Goal: Information Seeking & Learning: Learn about a topic

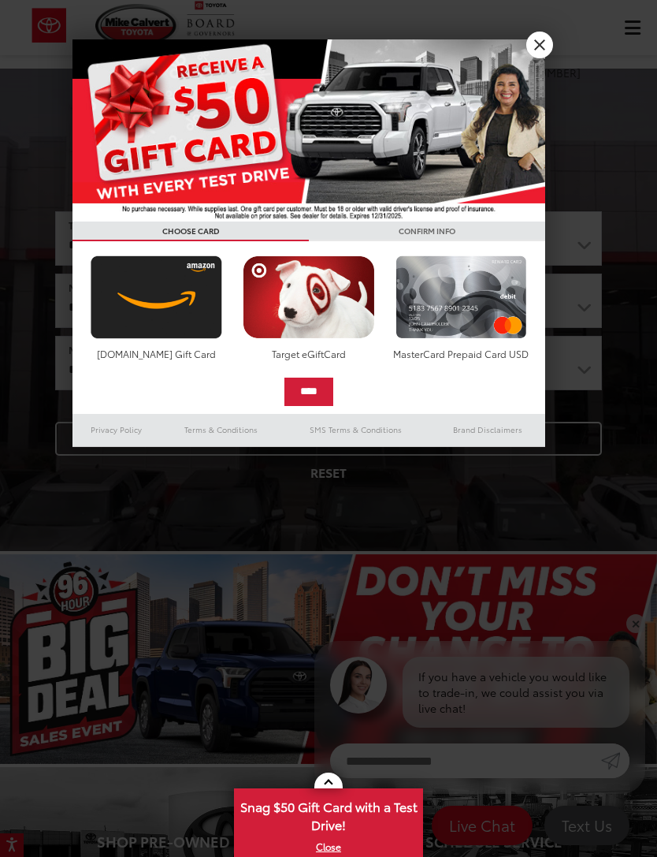
click at [536, 64] on img at bounding box center [309, 130] width 473 height 182
click at [537, 49] on link "X" at bounding box center [539, 45] width 27 height 27
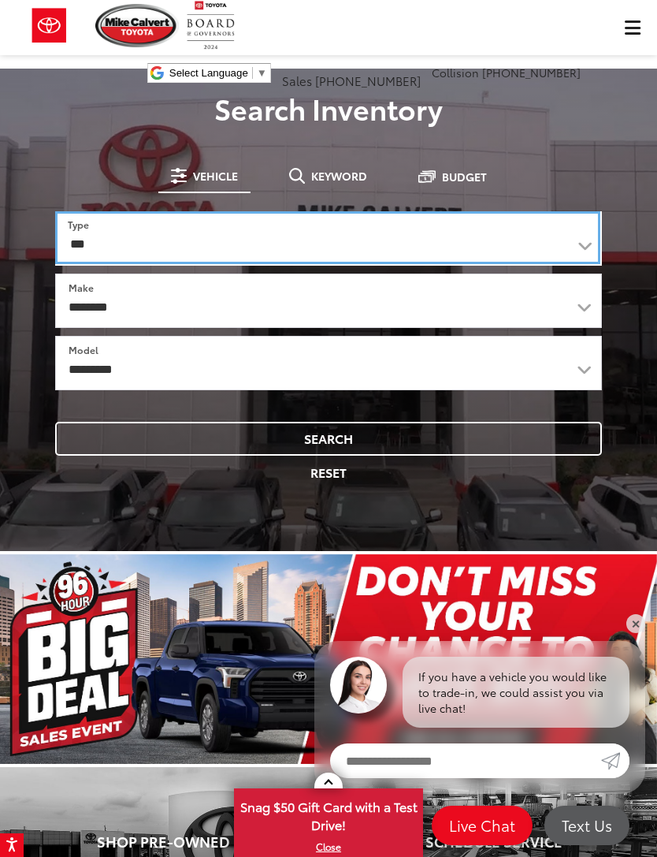
click at [599, 238] on select "*** *** **** *********" at bounding box center [327, 237] width 545 height 53
select select "******"
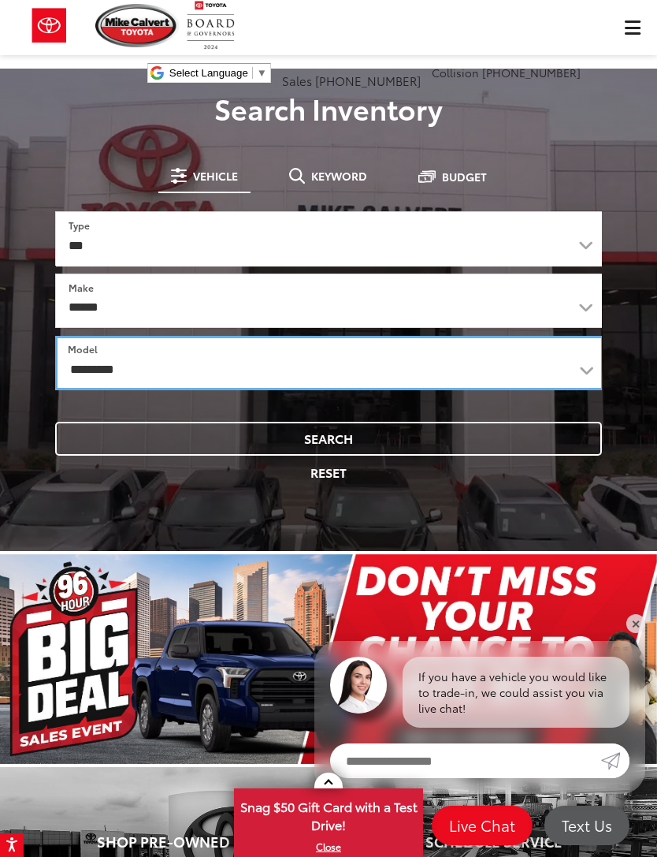
click at [578, 364] on select "**********" at bounding box center [329, 363] width 549 height 54
select select "******"
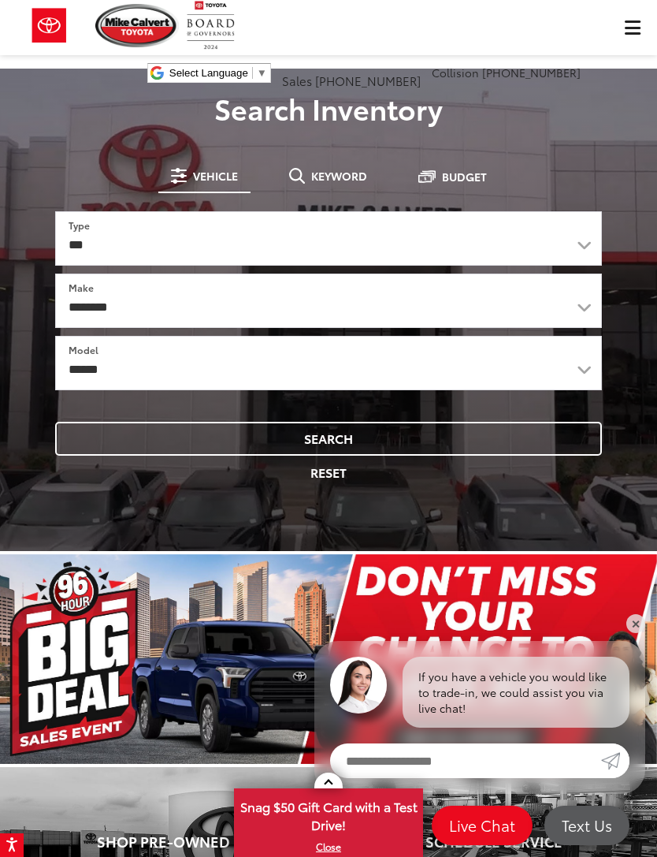
click at [364, 442] on button "Search" at bounding box center [328, 439] width 547 height 34
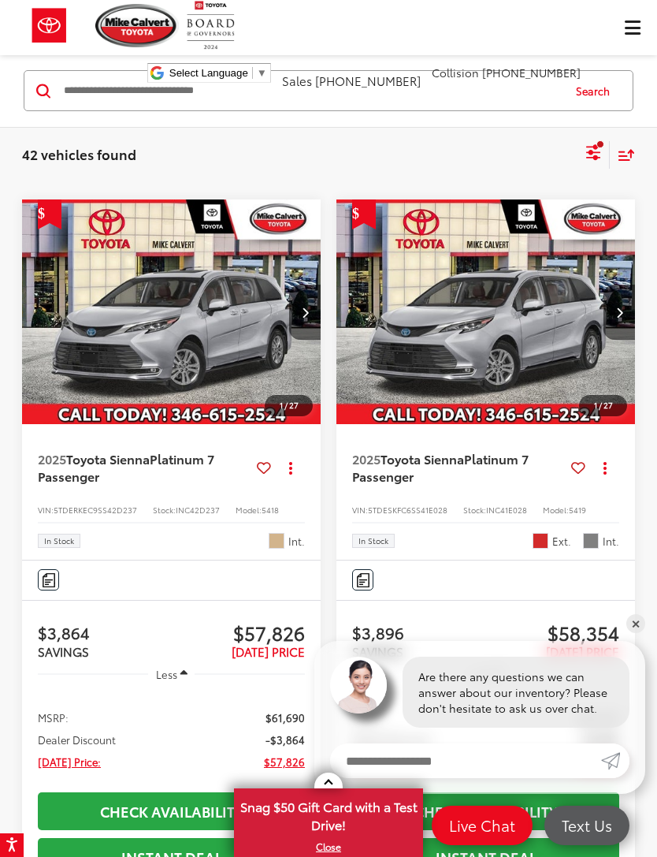
click at [218, 311] on img "2025 Toyota Sienna Platinum 7 Passenger 0" at bounding box center [171, 312] width 301 height 226
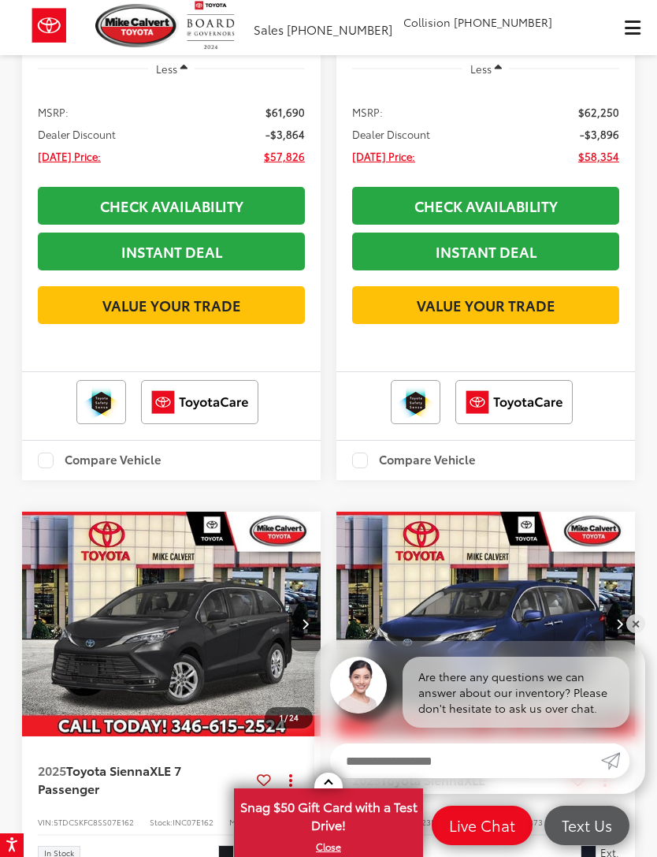
scroll to position [478, 0]
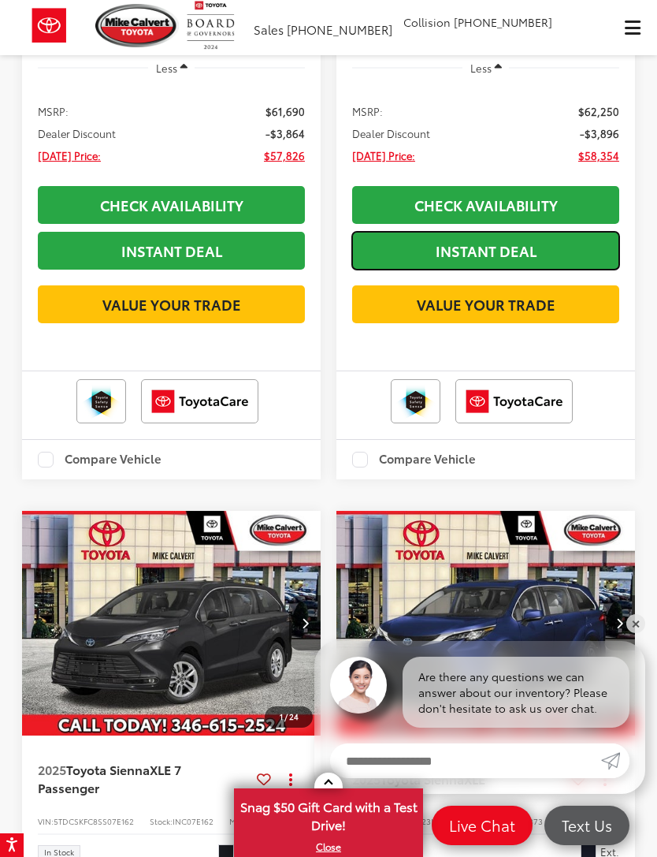
click at [537, 248] on link "Instant Deal" at bounding box center [485, 251] width 267 height 38
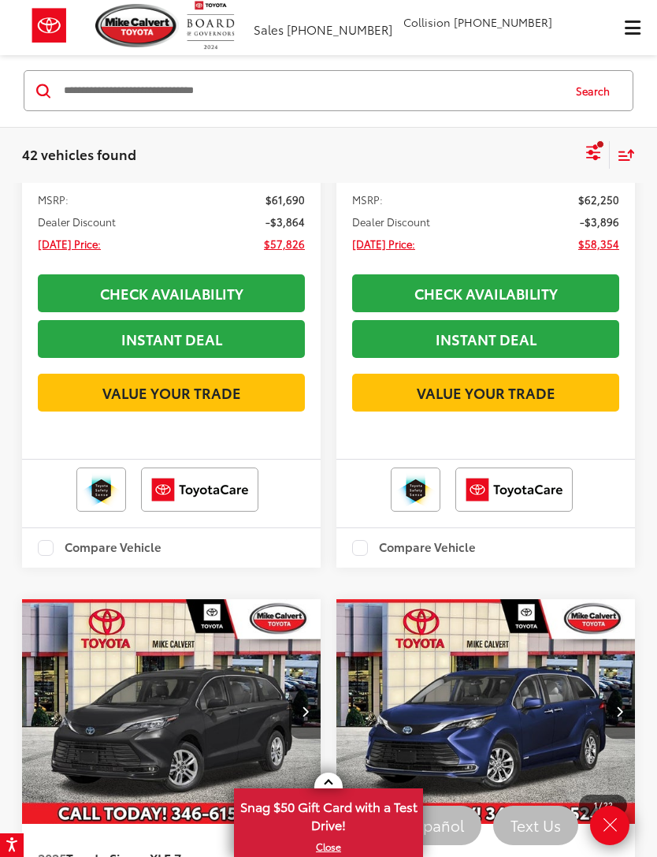
scroll to position [515, 0]
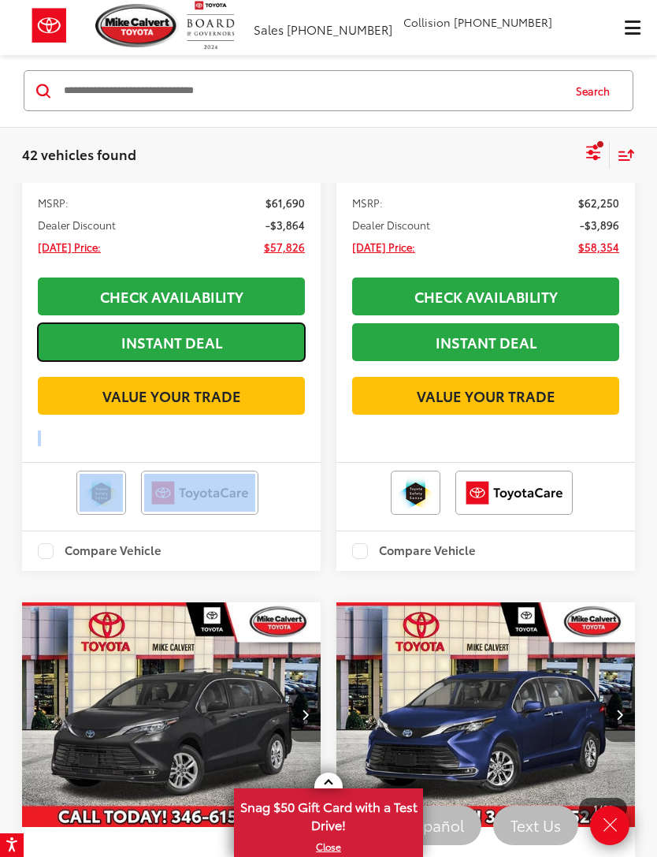
click at [208, 336] on link "Instant Deal" at bounding box center [171, 342] width 267 height 38
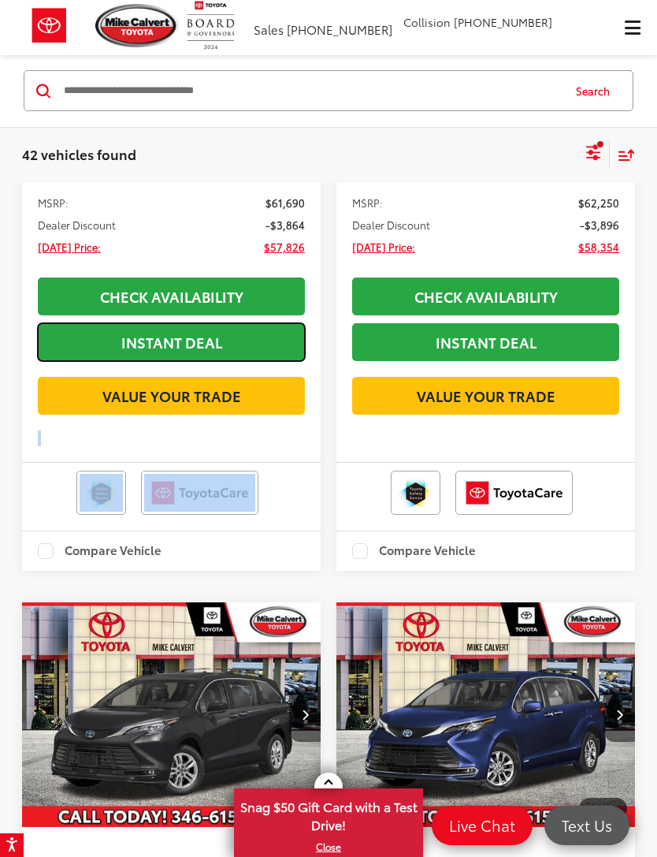
click at [214, 340] on link "Instant Deal" at bounding box center [171, 342] width 267 height 38
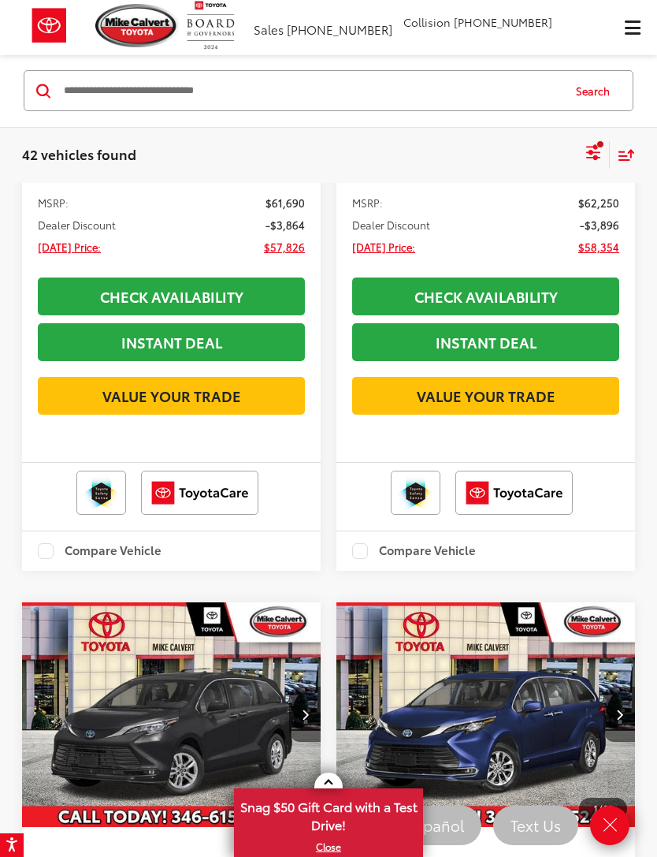
click at [270, 294] on link "Check Availability" at bounding box center [171, 296] width 267 height 38
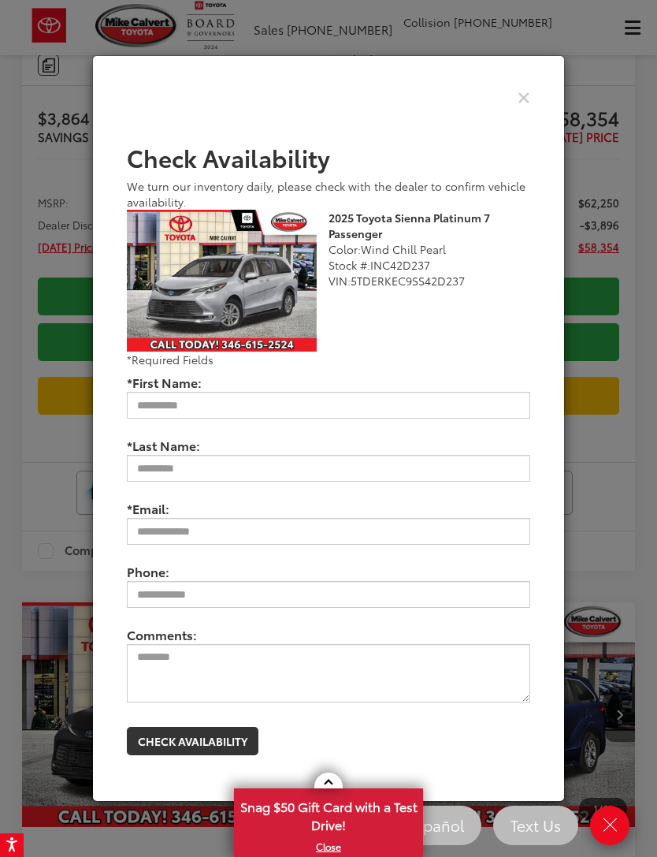
click at [526, 105] on icon "Close" at bounding box center [524, 96] width 13 height 17
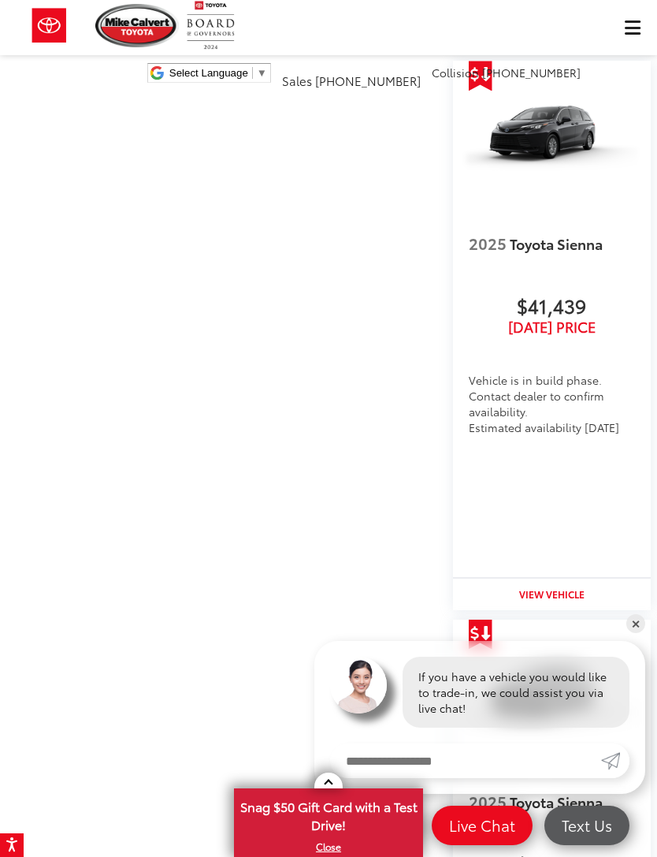
scroll to position [1814, 0]
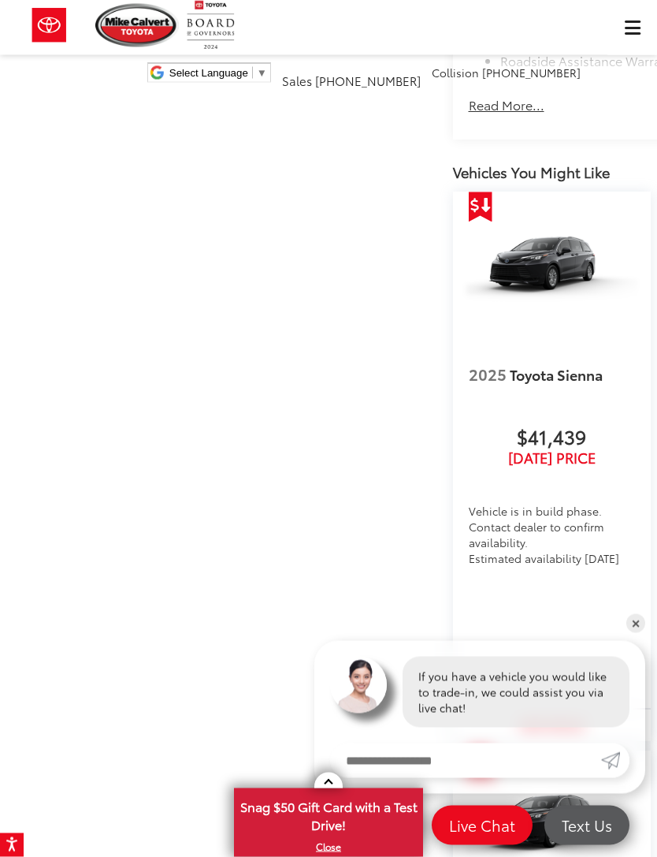
scroll to position [1679, 0]
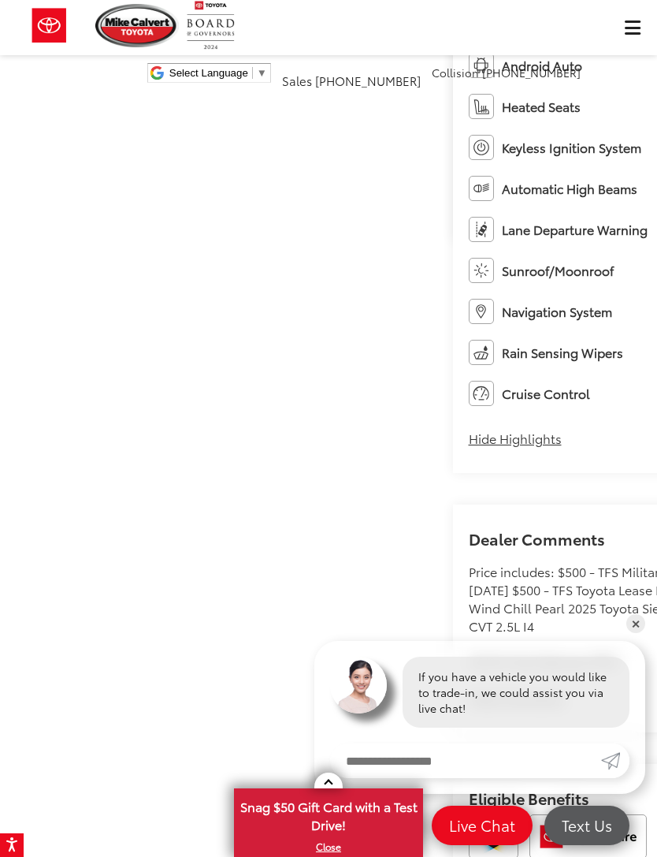
scroll to position [594, 0]
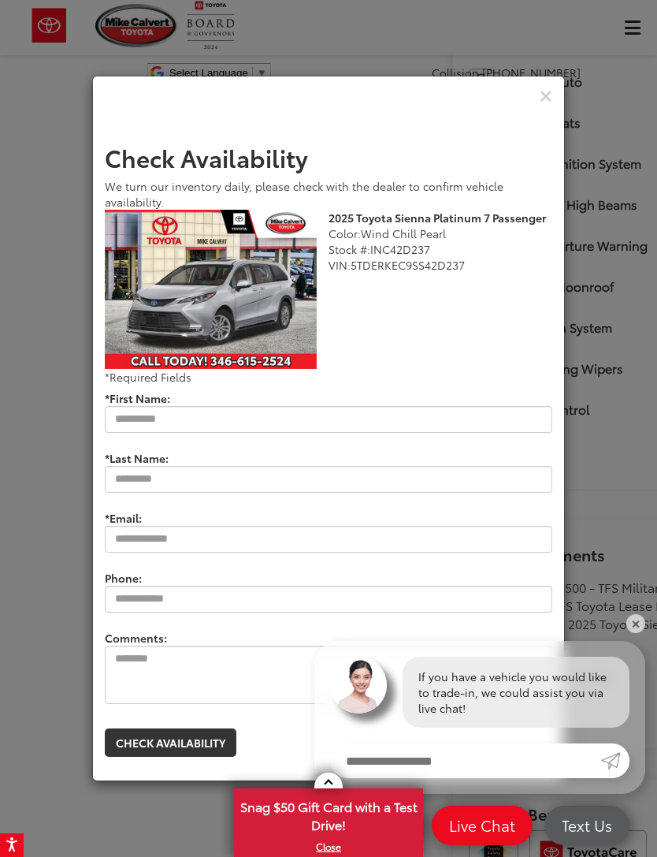
click at [543, 105] on icon "Close" at bounding box center [546, 96] width 13 height 17
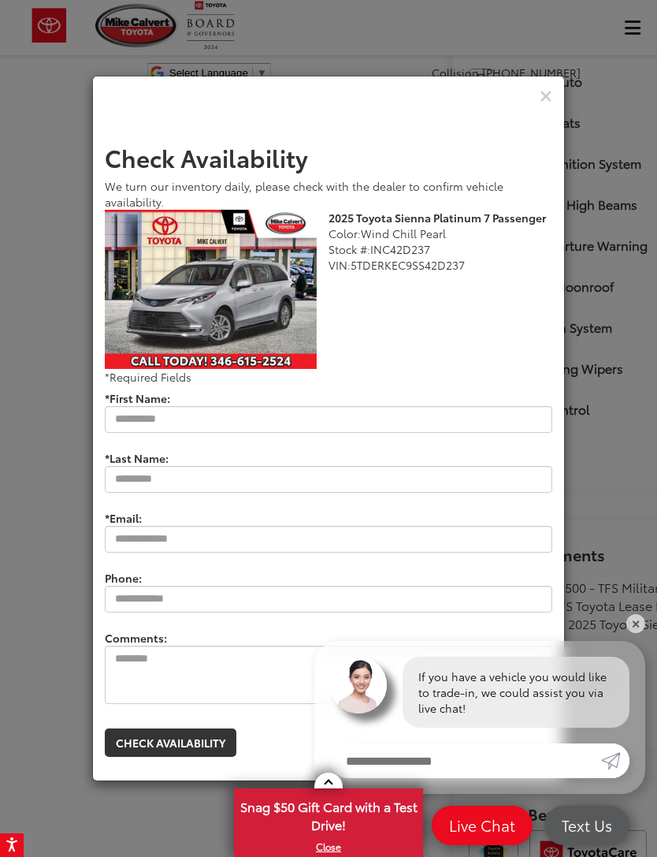
click at [545, 105] on icon "Close" at bounding box center [546, 96] width 13 height 17
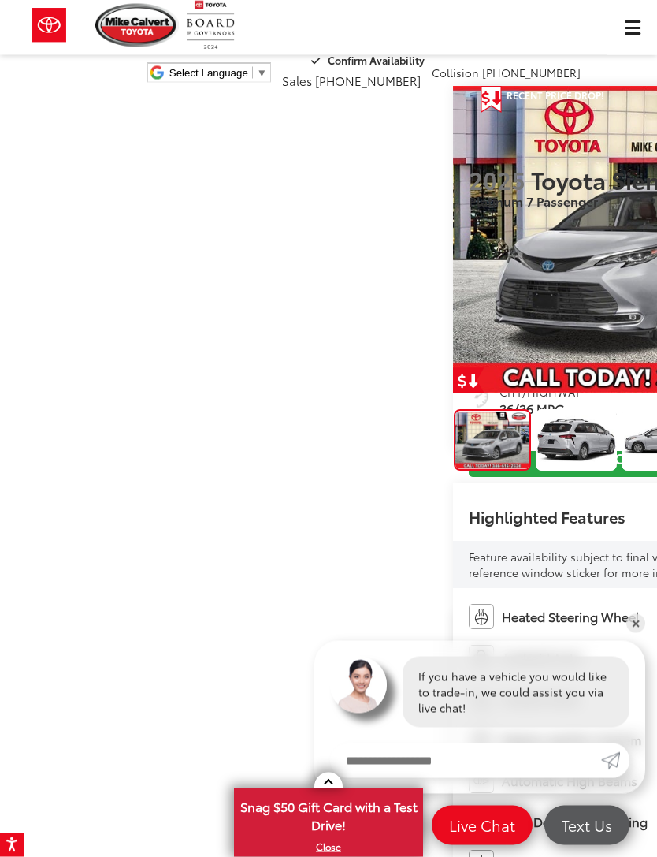
scroll to position [0, 0]
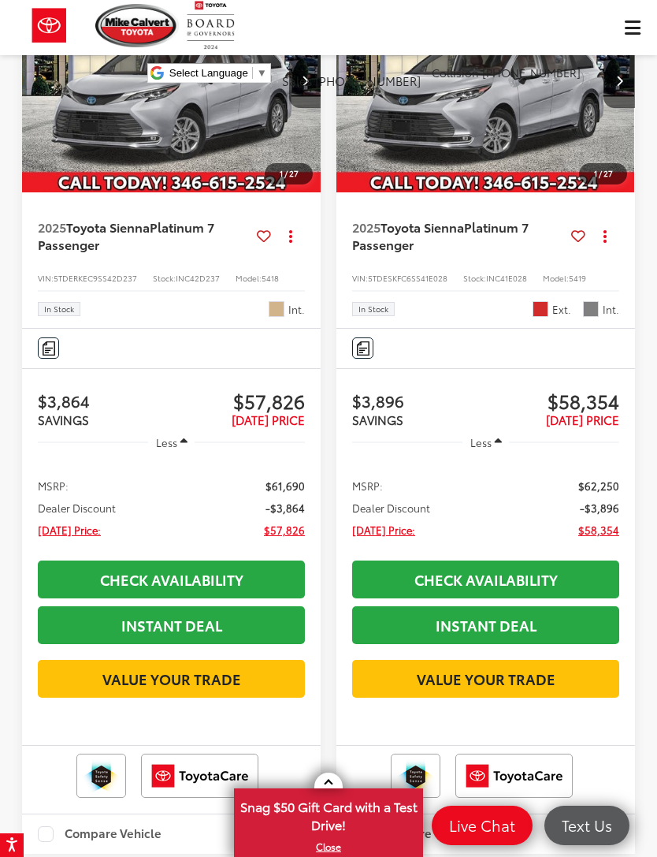
scroll to position [0, 1]
click at [565, 244] on span "2025 Toyota Sienna Platinum 7 Passenger" at bounding box center [458, 235] width 213 height 35
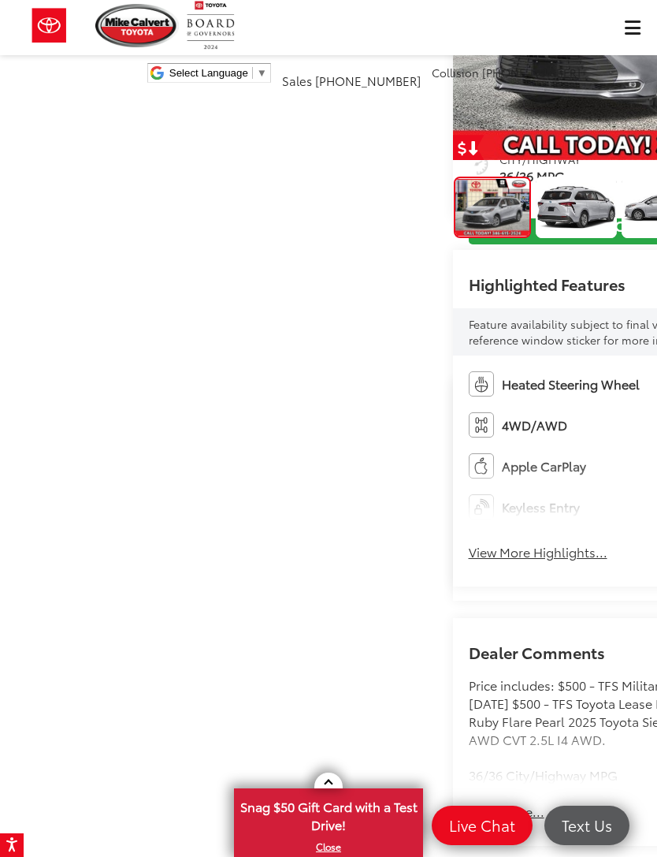
scroll to position [249, 0]
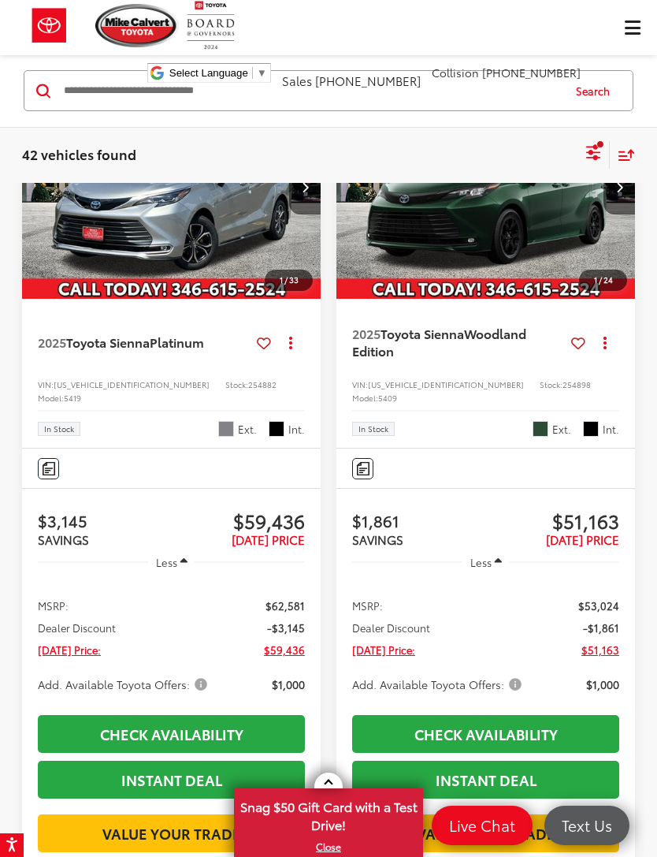
scroll to position [1934, 0]
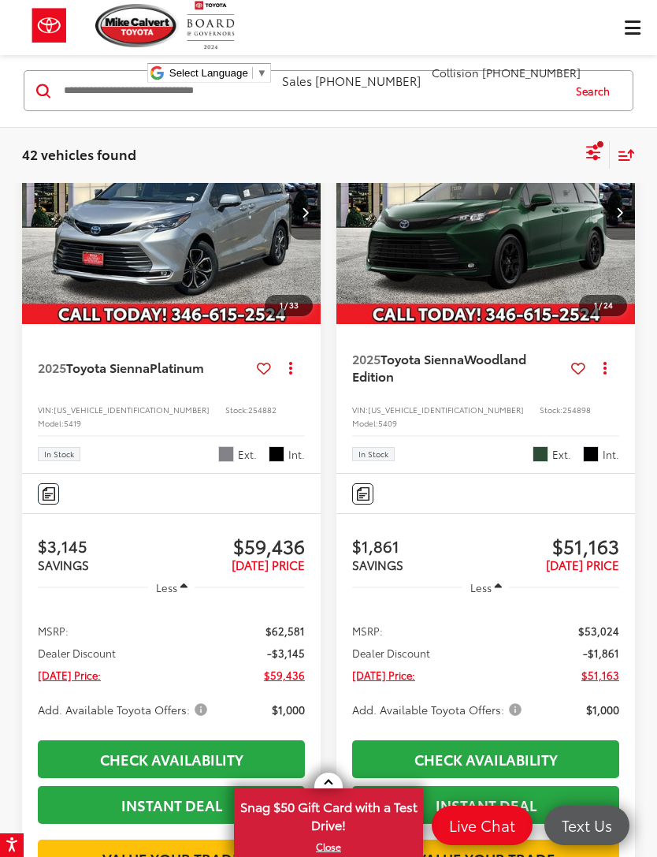
click at [214, 325] on img "2025 Toyota Sienna Platinum 0" at bounding box center [171, 212] width 301 height 226
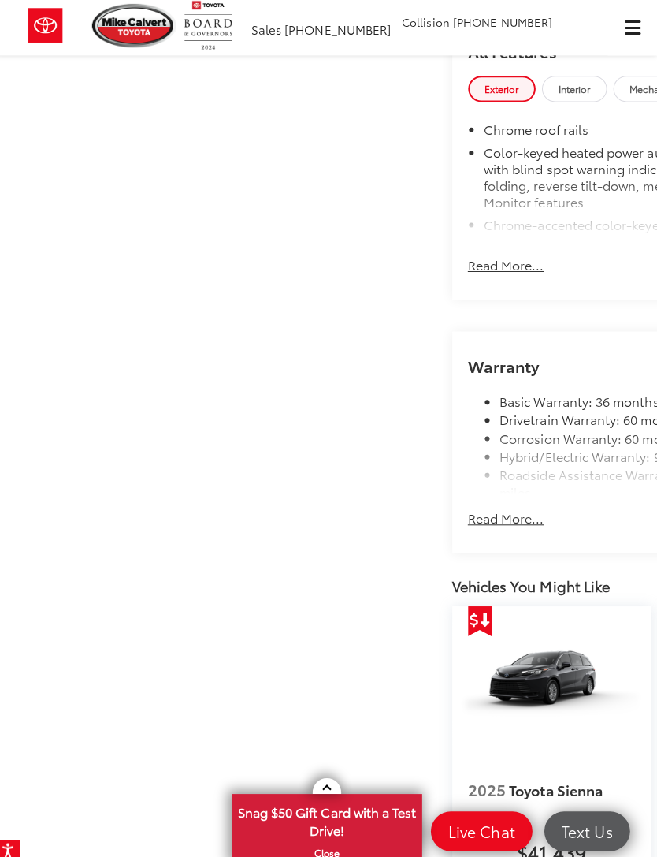
scroll to position [1579, 0]
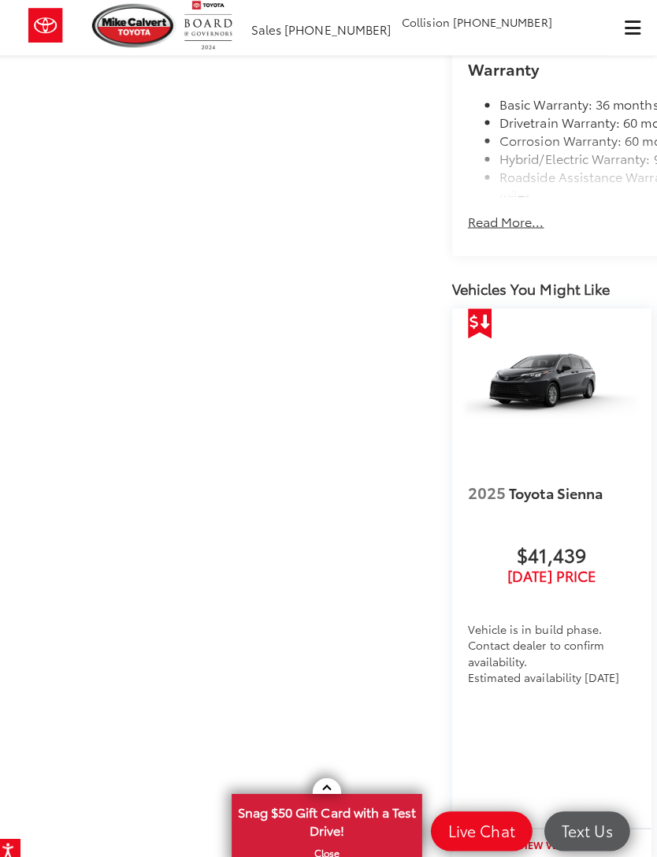
scroll to position [2224, 0]
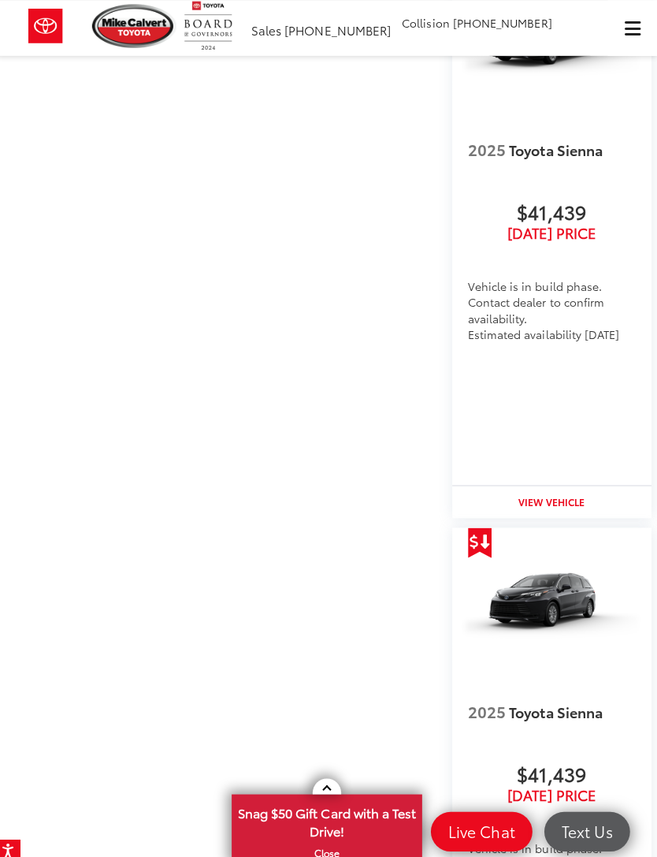
scroll to position [3008, 0]
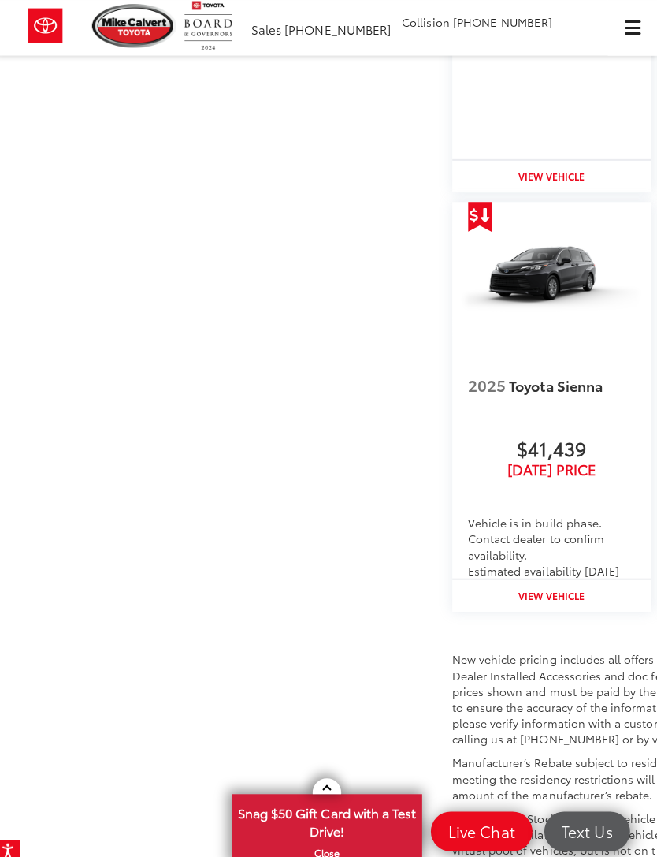
scroll to position [4394, 0]
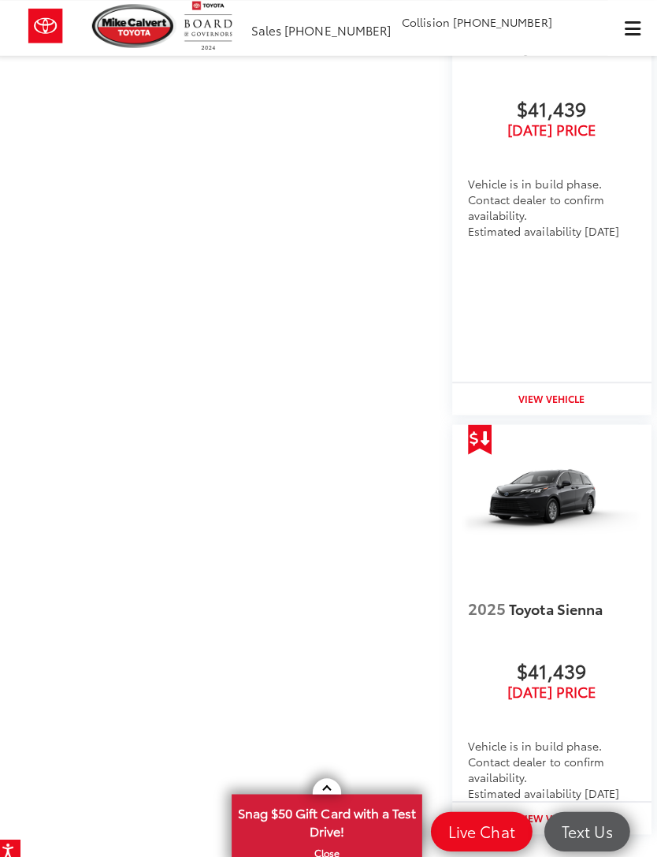
scroll to position [4544, 0]
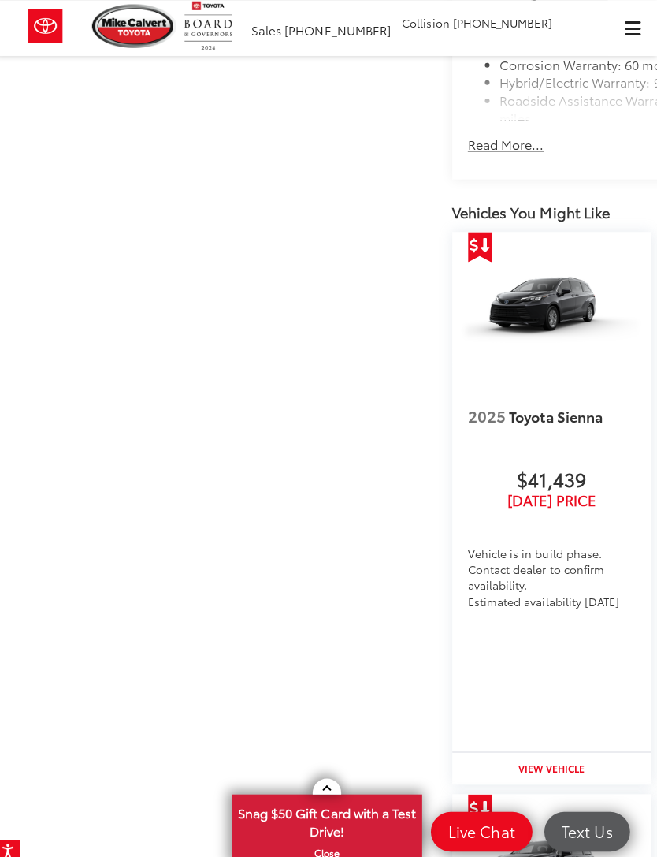
scroll to position [4577, 0]
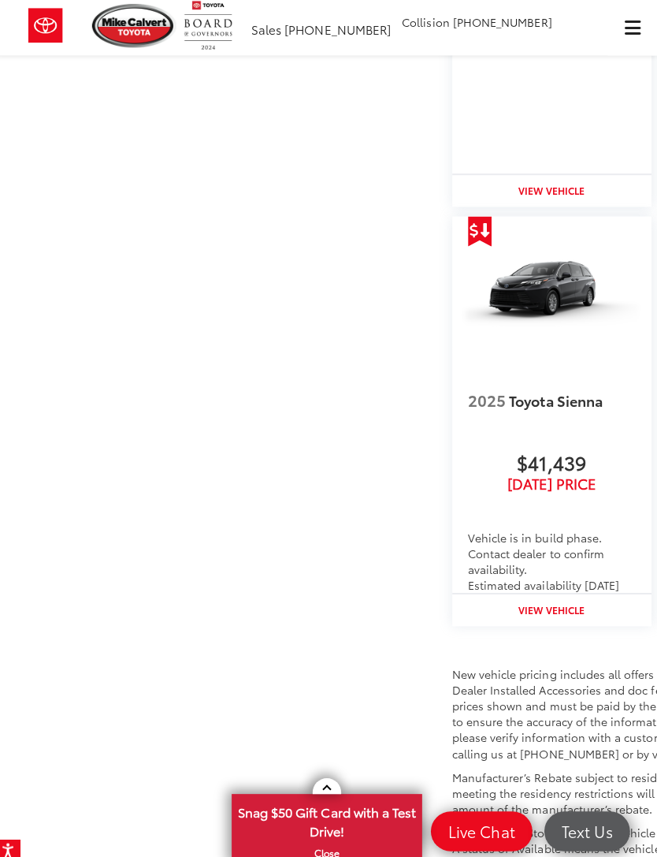
scroll to position [4482, 0]
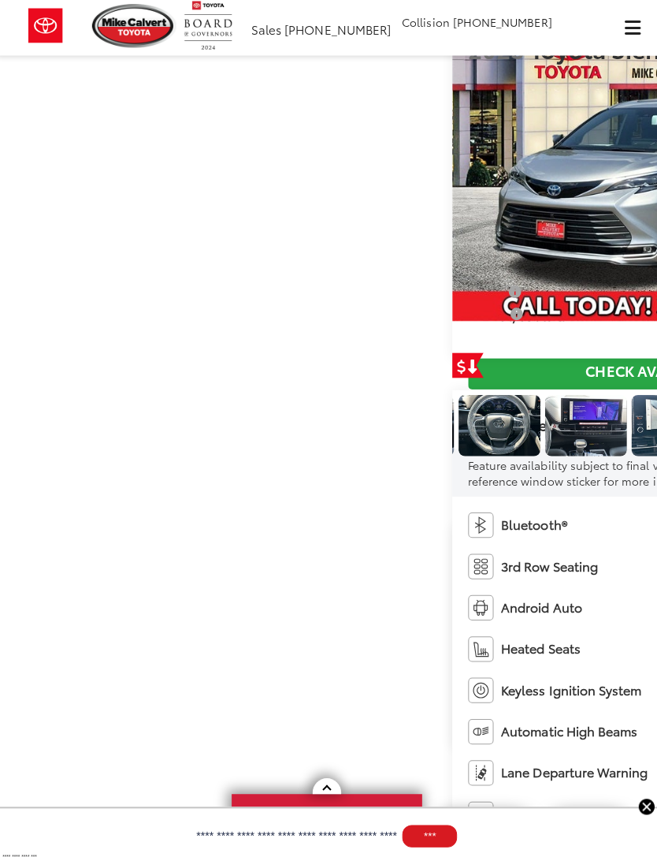
scroll to position [0, 850]
click at [322, 392] on img "Expand Photo 8" at bounding box center [327, 422] width 82 height 61
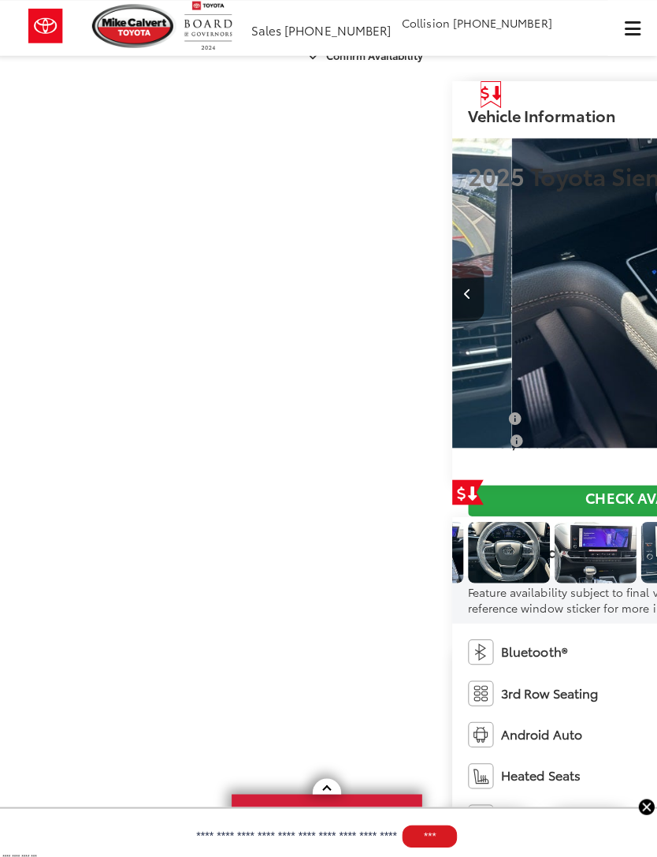
scroll to position [0, 0]
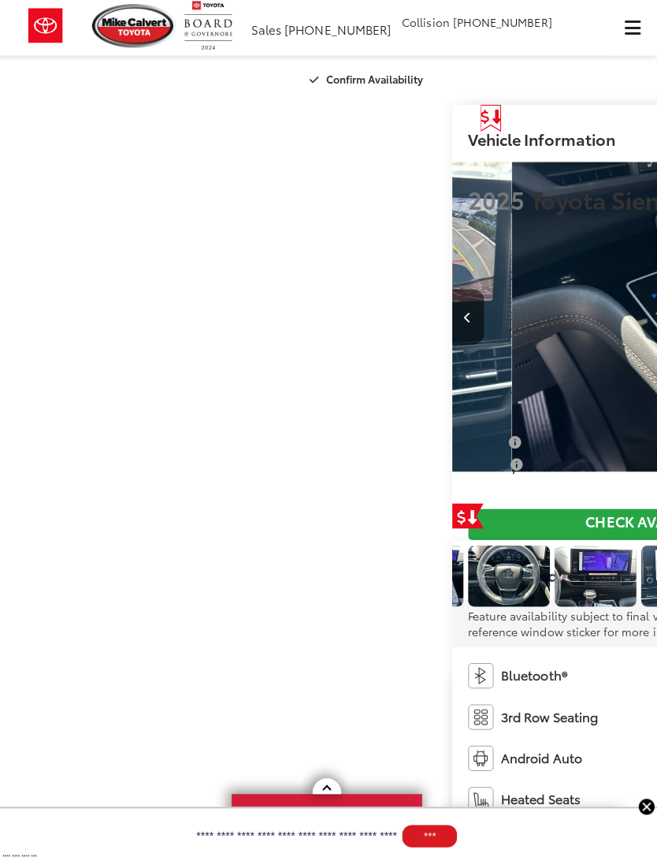
click at [464, 541] on img "Expand Photo 9" at bounding box center [423, 571] width 82 height 61
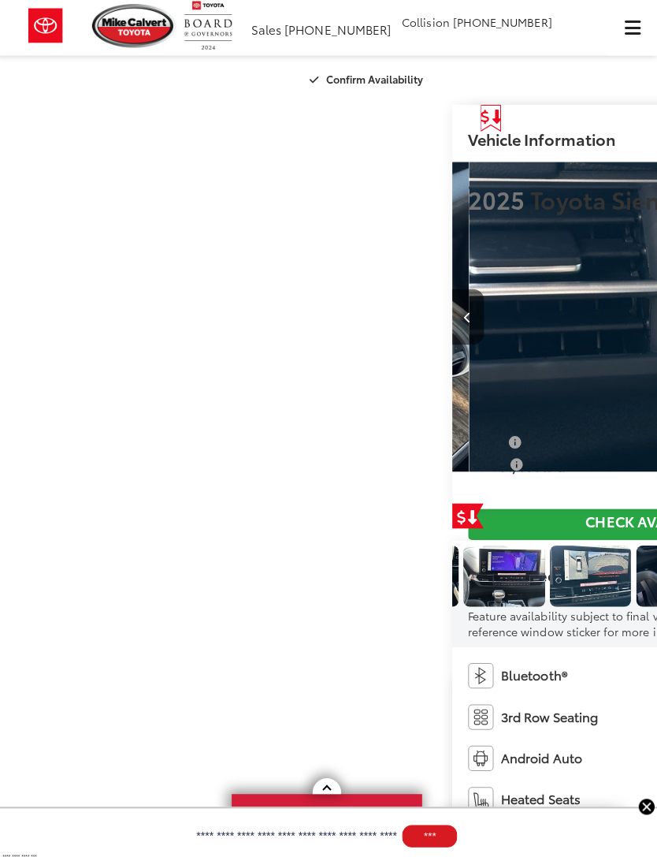
scroll to position [0, 977]
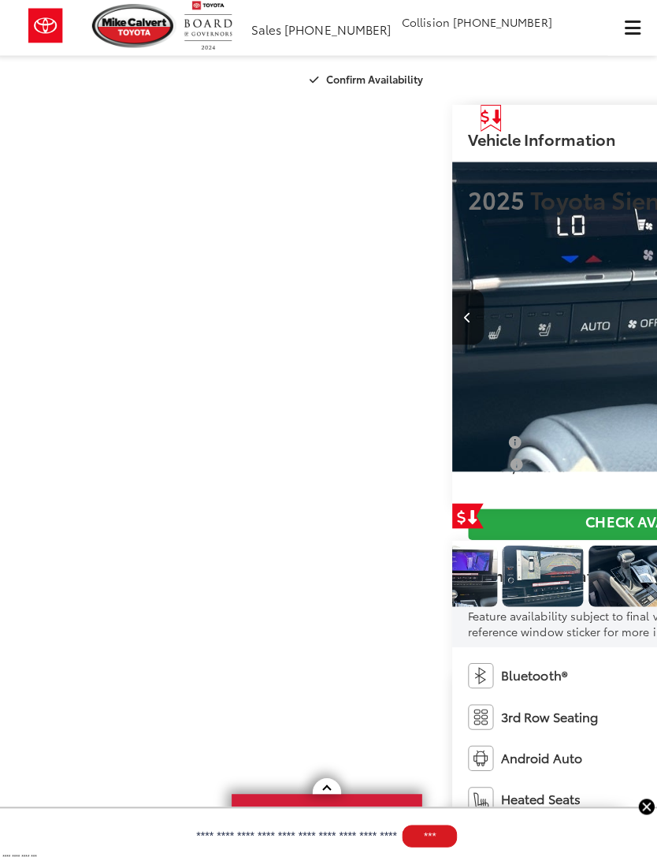
click at [412, 541] on img "Expand Photo 10" at bounding box center [371, 571] width 82 height 61
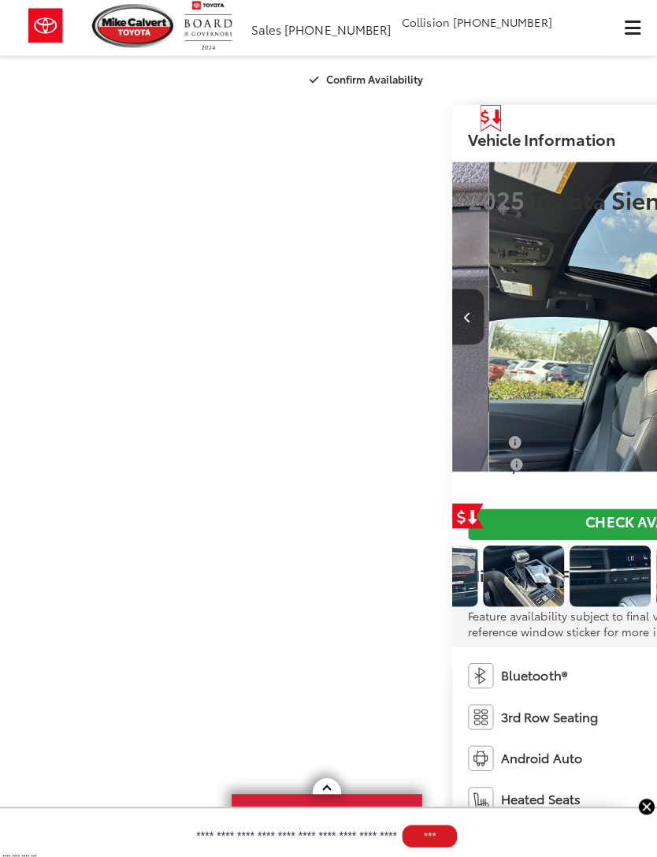
scroll to position [0, 1115]
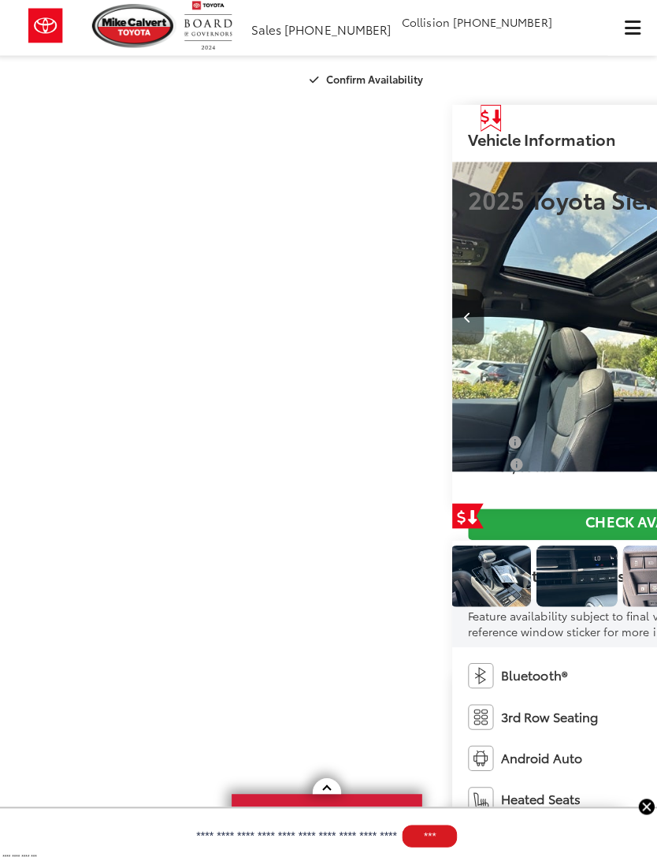
click at [360, 541] on img "Expand Photo 11" at bounding box center [319, 571] width 82 height 61
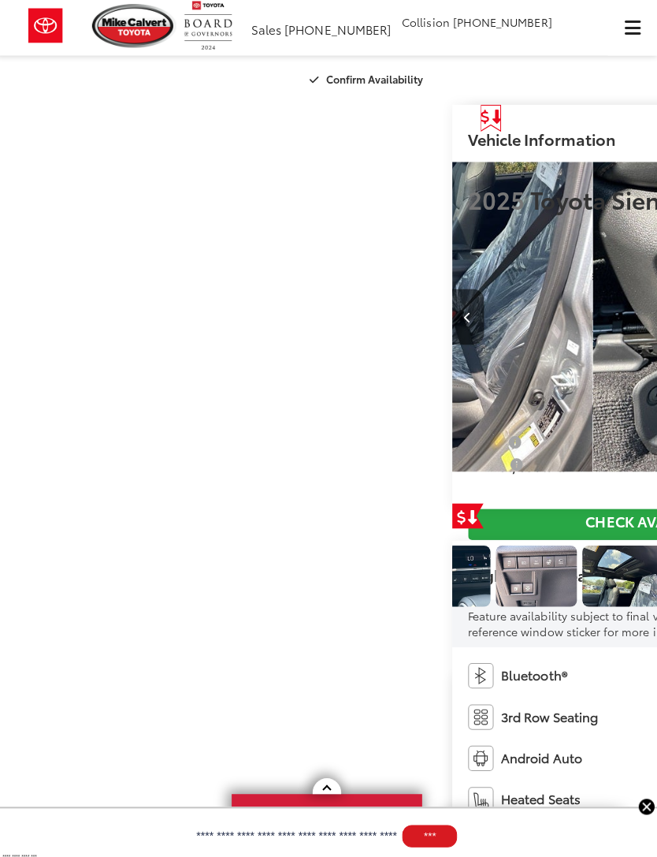
scroll to position [0, 1253]
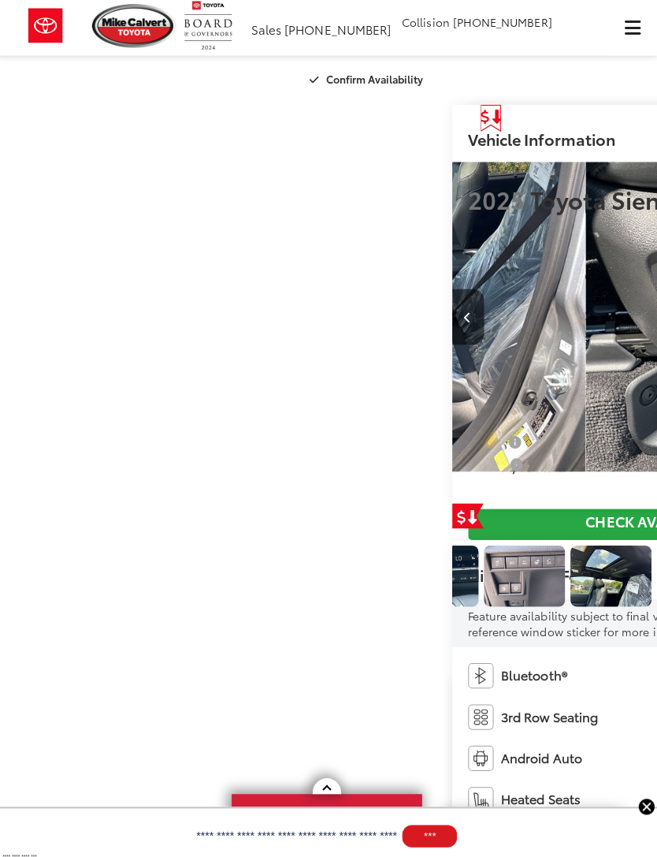
click at [394, 541] on img "Expand Photo 13" at bounding box center [353, 571] width 82 height 61
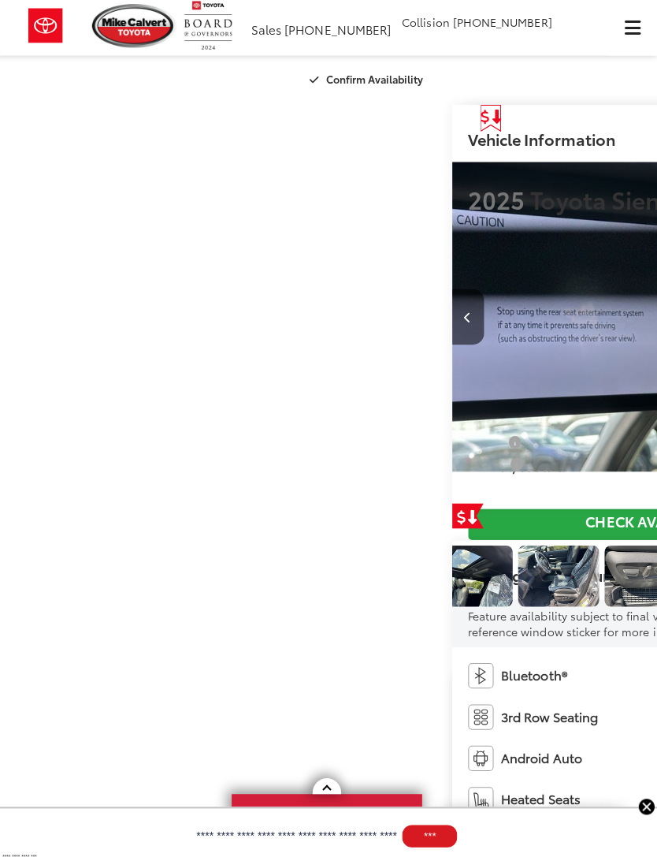
click at [342, 541] on img "Expand Photo 14" at bounding box center [301, 571] width 82 height 61
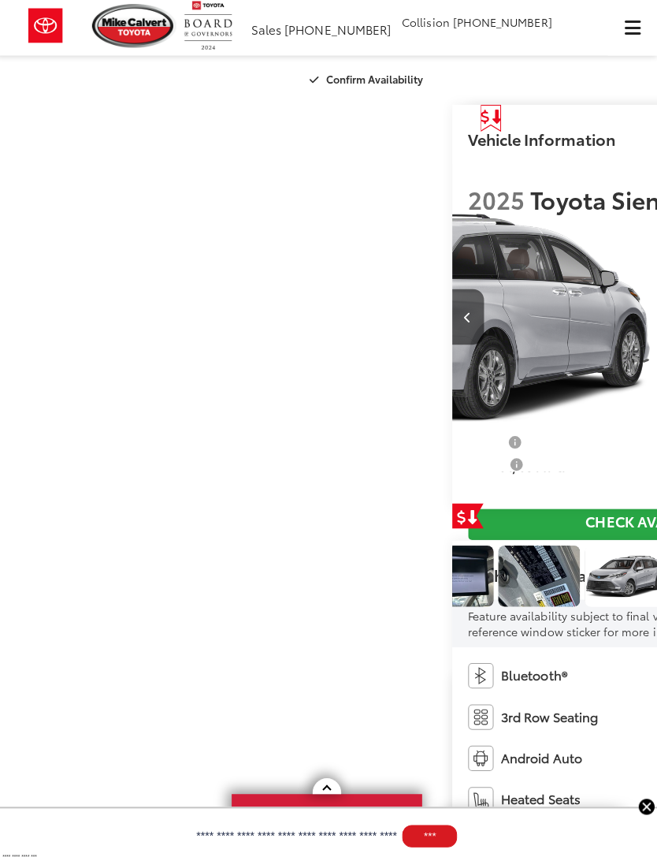
click at [151, 541] on img "Expand Photo 15" at bounding box center [110, 571] width 82 height 61
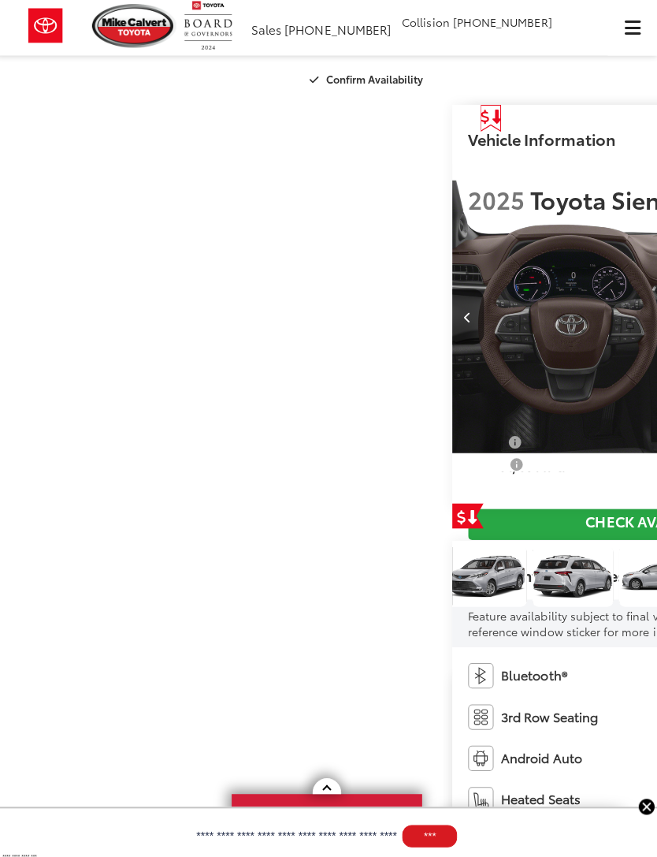
click at [99, 541] on img "Expand Photo 16" at bounding box center [58, 571] width 82 height 61
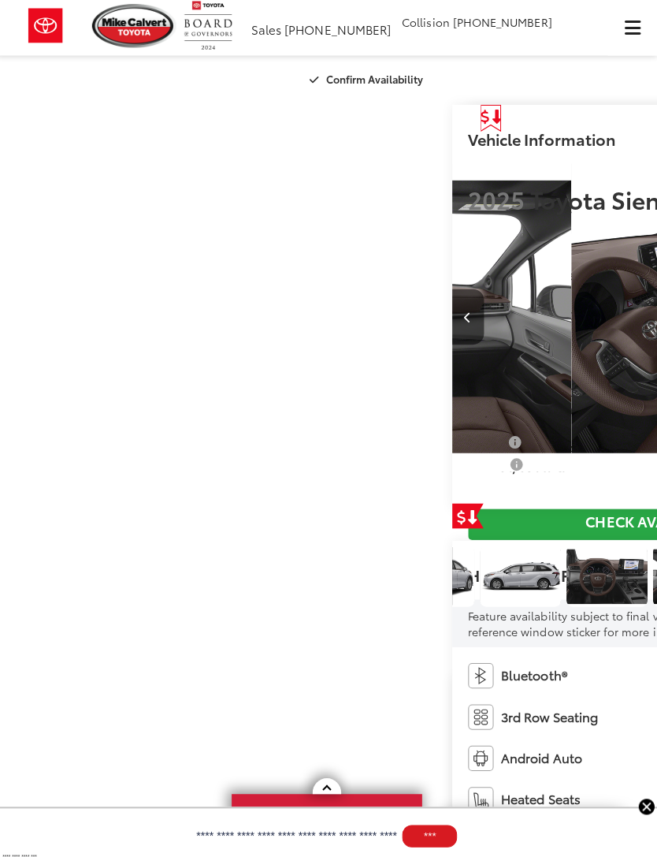
click at [133, 541] on img "Expand Photo 18" at bounding box center [92, 571] width 82 height 61
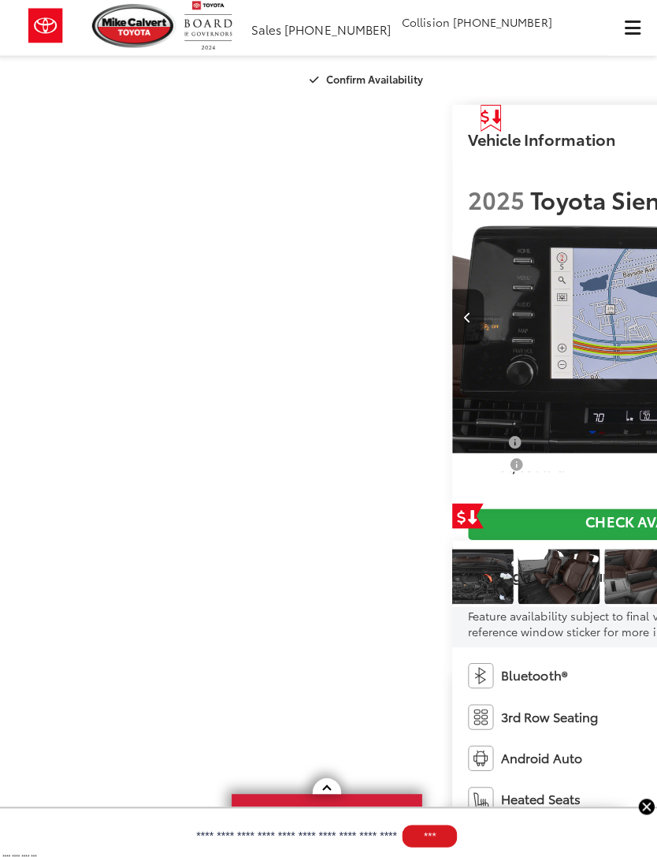
click at [171, 603] on img "Expand Photo 24" at bounding box center [130, 571] width 82 height 61
click at [343, 603] on img "Expand Photo 26" at bounding box center [302, 571] width 82 height 61
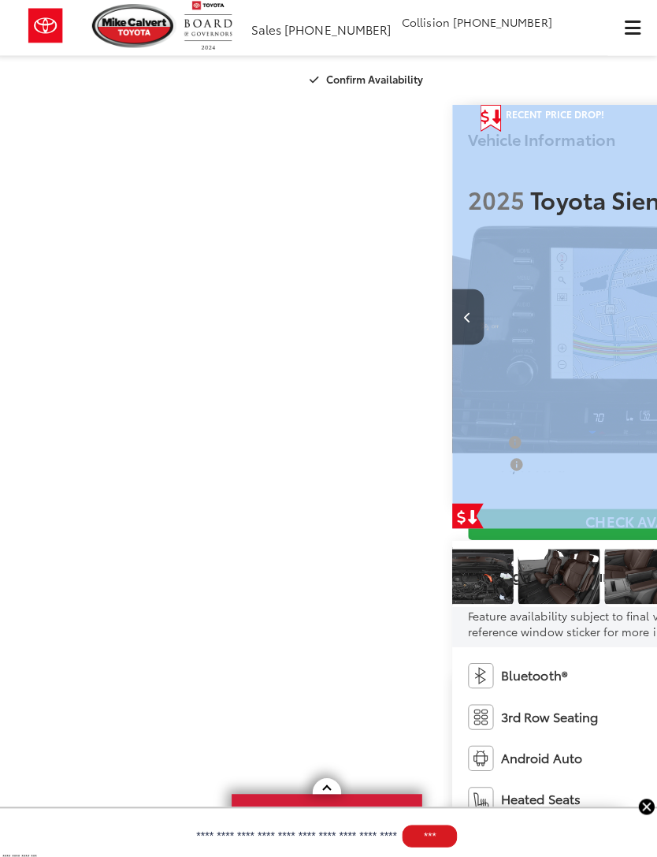
click at [92, 603] on img "Expand Photo 24" at bounding box center [133, 571] width 82 height 61
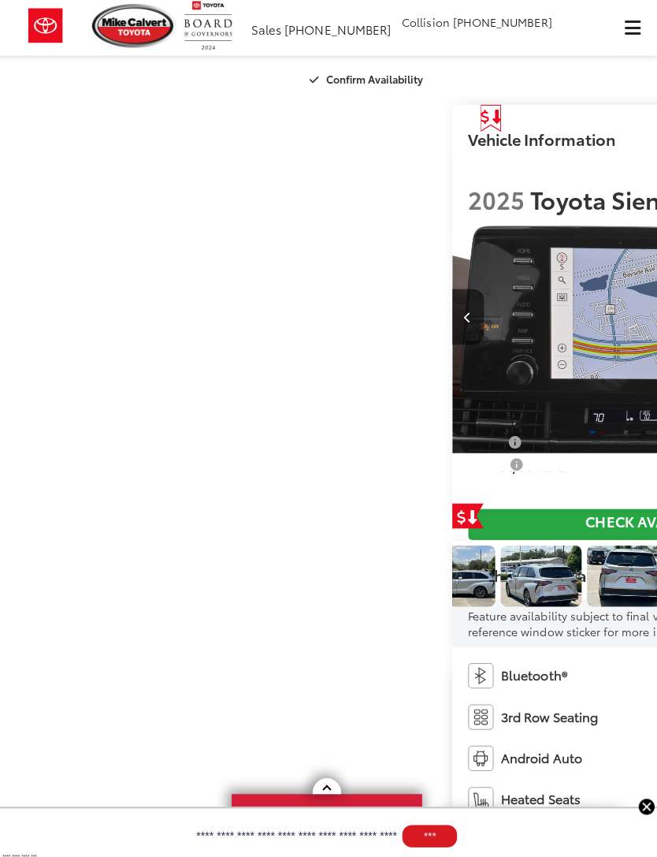
click at [415, 603] on img "Expand Photo 3" at bounding box center [456, 571] width 82 height 61
